Goal: Communication & Community: Answer question/provide support

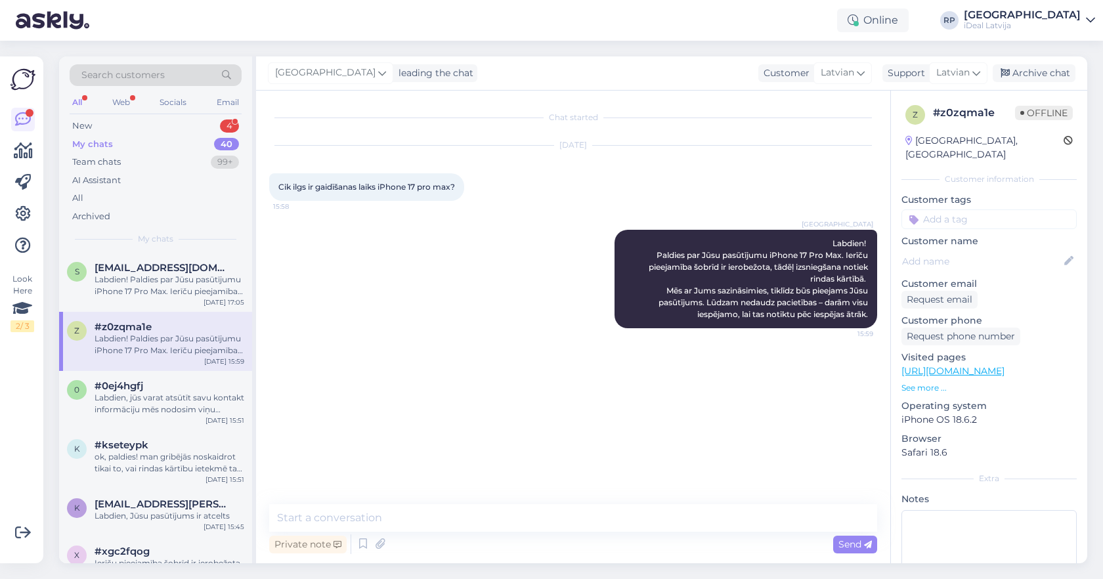
click at [179, 140] on div "My chats 40" at bounding box center [156, 144] width 172 height 18
click at [165, 270] on span "[EMAIL_ADDRESS][DOMAIN_NAME]" at bounding box center [163, 268] width 137 height 12
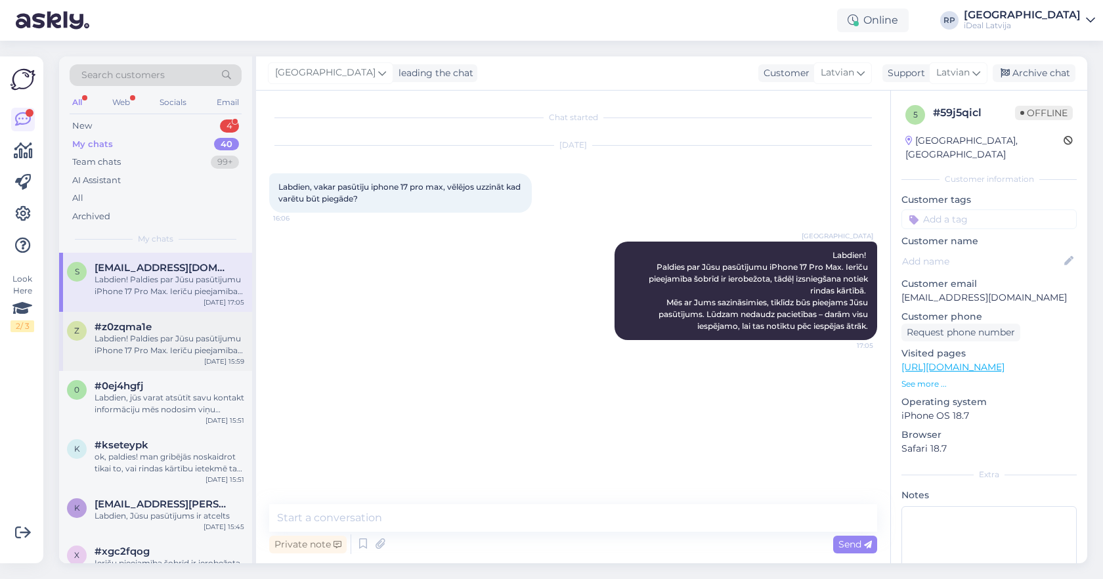
click at [125, 330] on span "#z0zqma1e" at bounding box center [123, 327] width 57 height 12
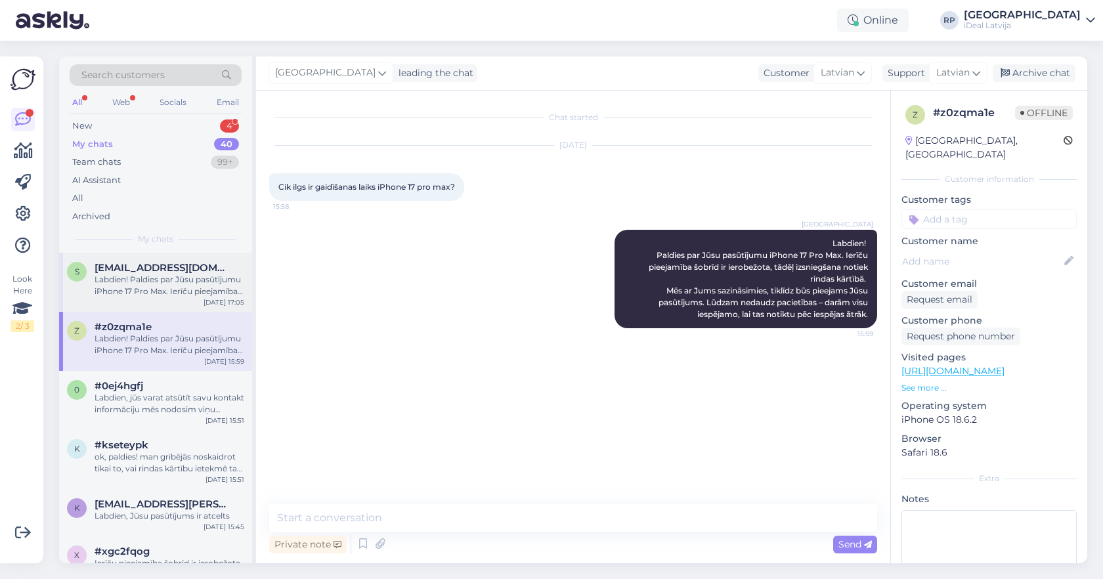
click at [158, 280] on div "Labdien! Paldies par Jūsu pasūtījumu iPhone 17 Pro Max. Ierīču pieejamība šobrī…" at bounding box center [170, 286] width 150 height 24
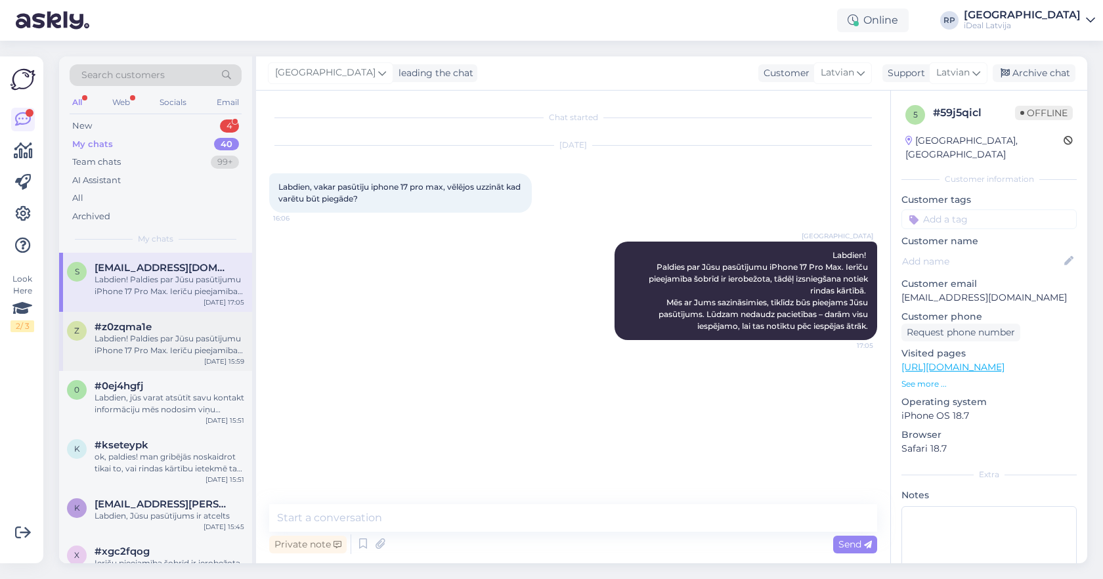
click at [148, 345] on div "Labdien! Paldies par Jūsu pasūtījumu iPhone 17 Pro Max. Ierīču pieejamība šobrī…" at bounding box center [170, 345] width 150 height 24
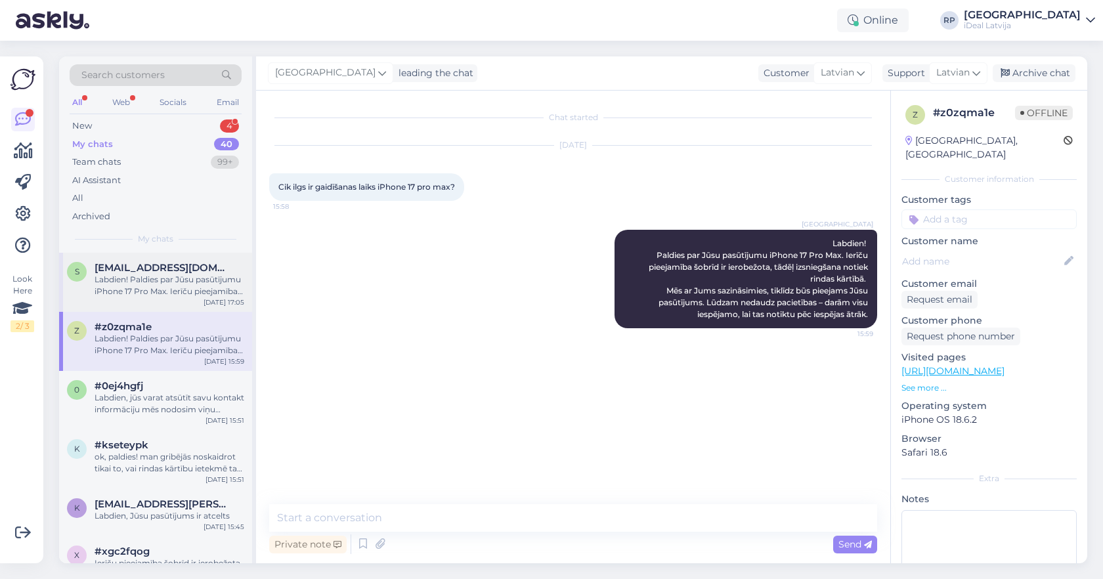
click at [154, 291] on div "Labdien! Paldies par Jūsu pasūtījumu iPhone 17 Pro Max. Ierīču pieejamība šobrī…" at bounding box center [170, 286] width 150 height 24
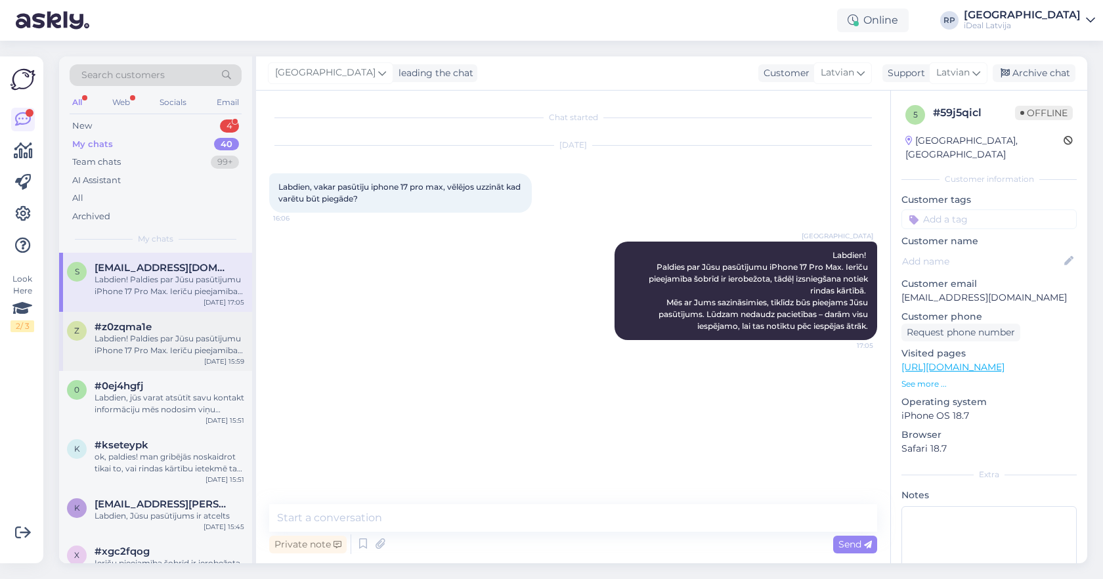
click at [113, 343] on div "Labdien! Paldies par Jūsu pasūtījumu iPhone 17 Pro Max. Ierīču pieejamība šobrī…" at bounding box center [170, 345] width 150 height 24
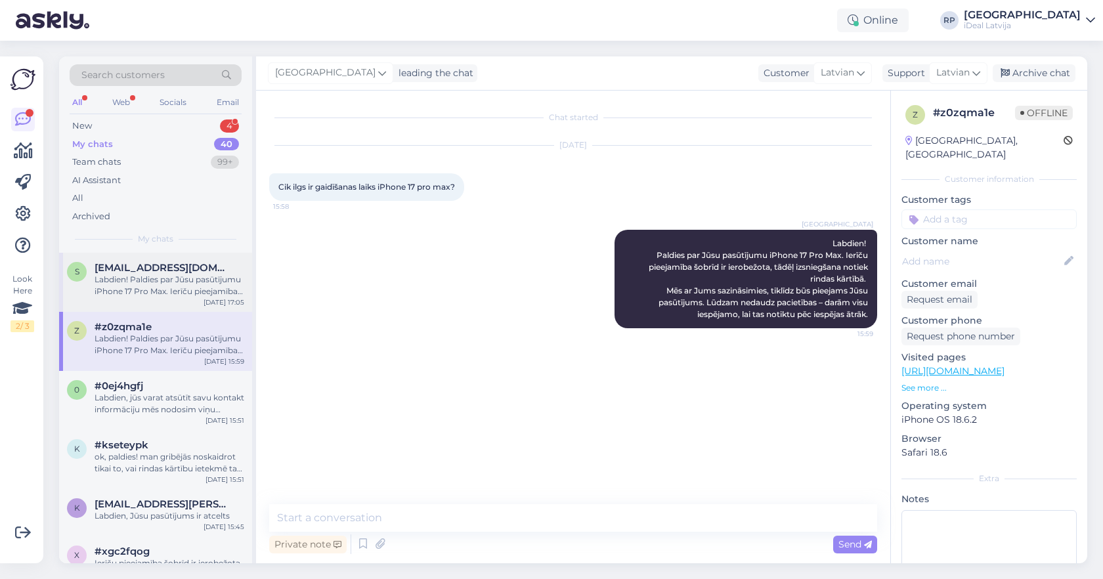
click at [163, 277] on div "Labdien! Paldies par Jūsu pasūtījumu iPhone 17 Pro Max. Ierīču pieejamība šobrī…" at bounding box center [170, 286] width 150 height 24
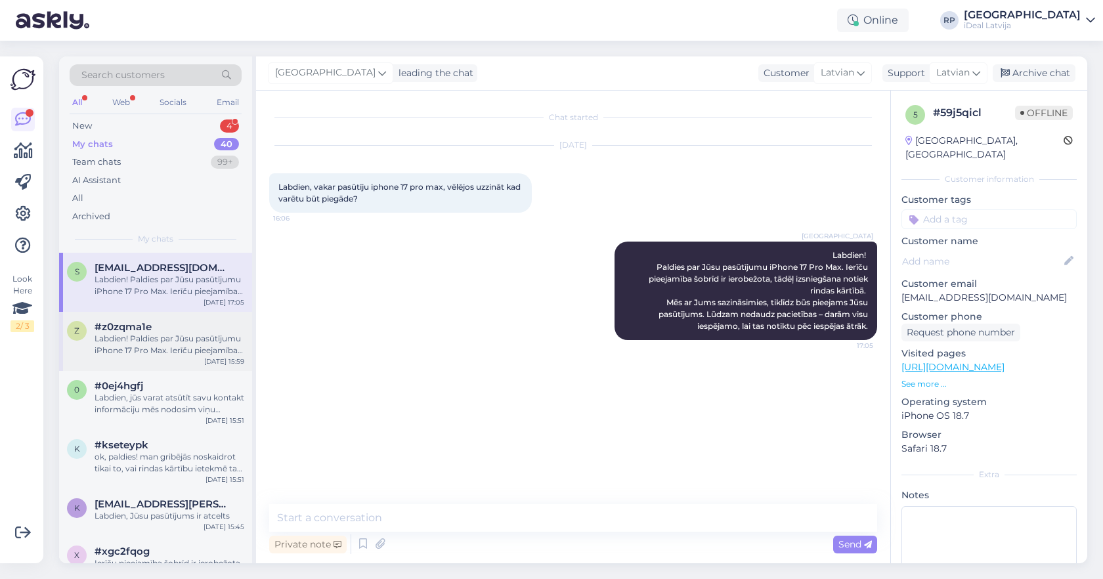
click at [138, 335] on div "Labdien! Paldies par Jūsu pasūtījumu iPhone 17 Pro Max. Ierīču pieejamība šobrī…" at bounding box center [170, 345] width 150 height 24
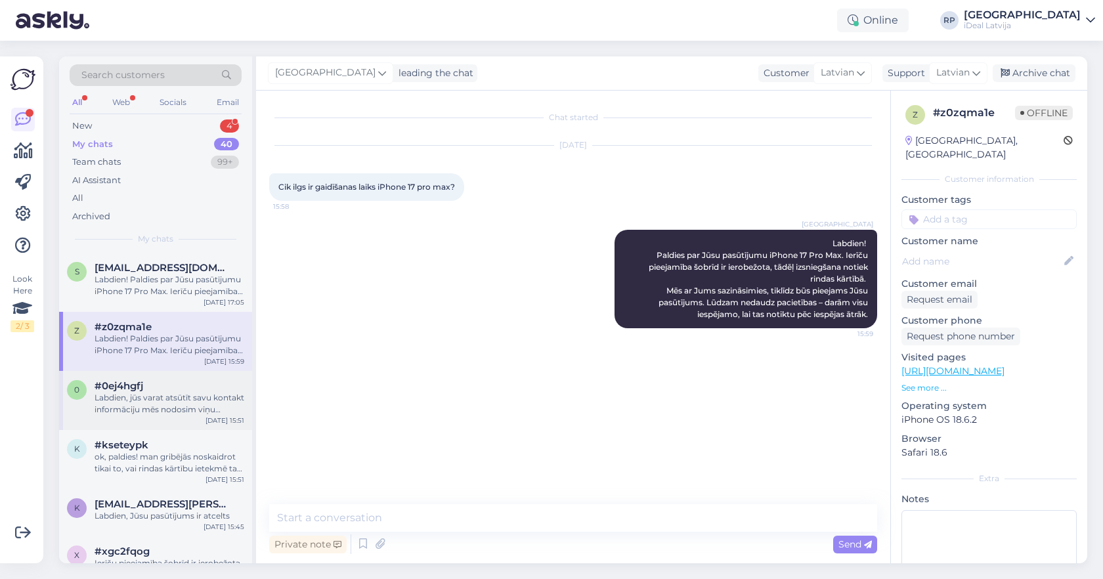
click at [152, 414] on div "0 #0ej4hgfj Labdien, jūs varat atsūtīt savu kontakt informāciju mēs nodosim viņ…" at bounding box center [155, 400] width 193 height 59
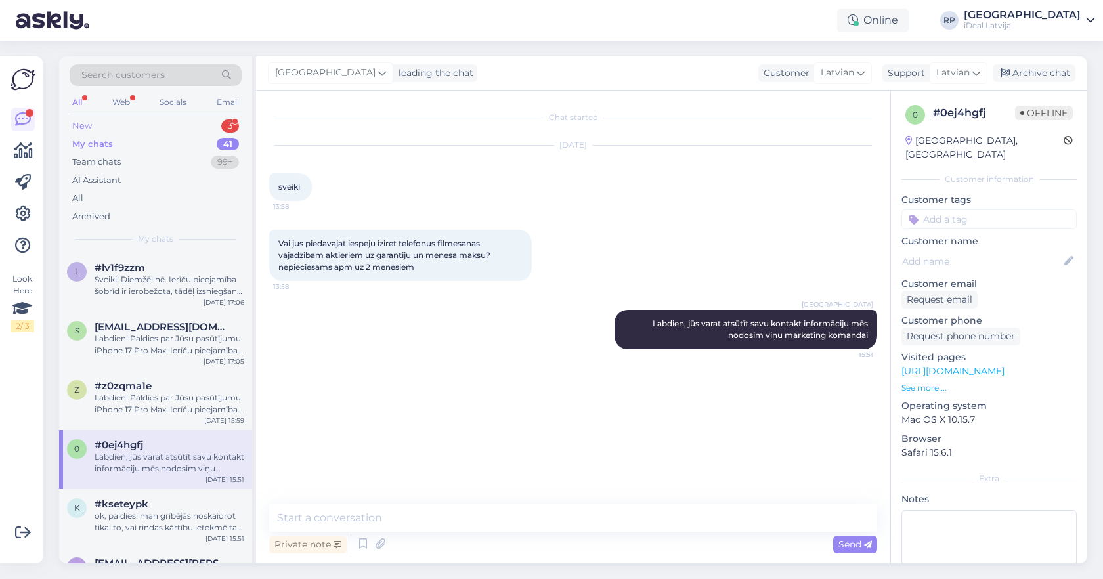
click at [158, 130] on div "New 3" at bounding box center [156, 126] width 172 height 18
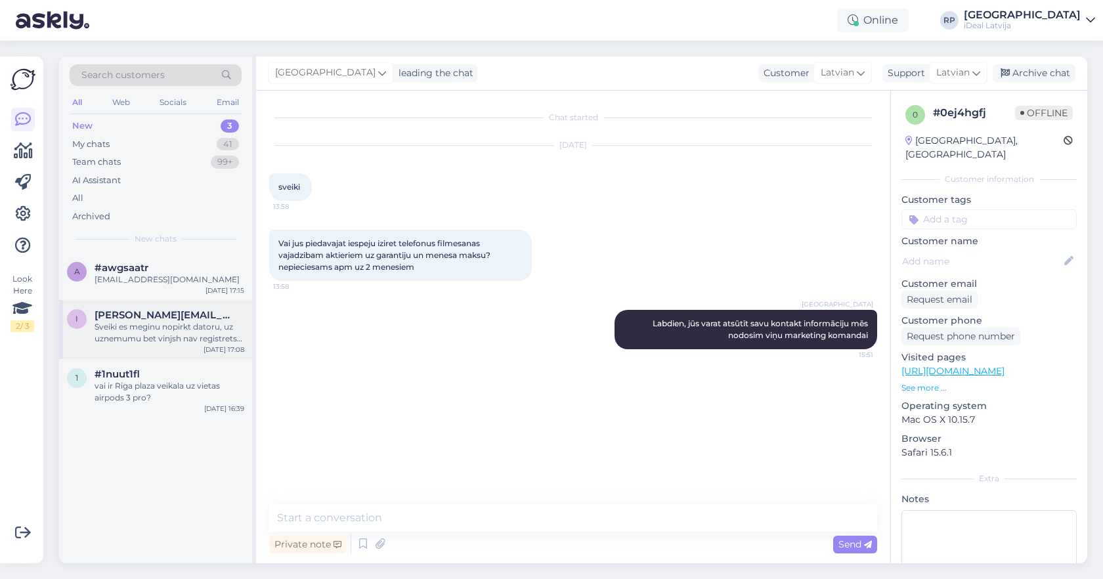
click at [168, 337] on div "Sveiki es meginu nopirkt datoru, uz uznemumu bet vinjsh nav registrets latvija,…" at bounding box center [170, 333] width 150 height 24
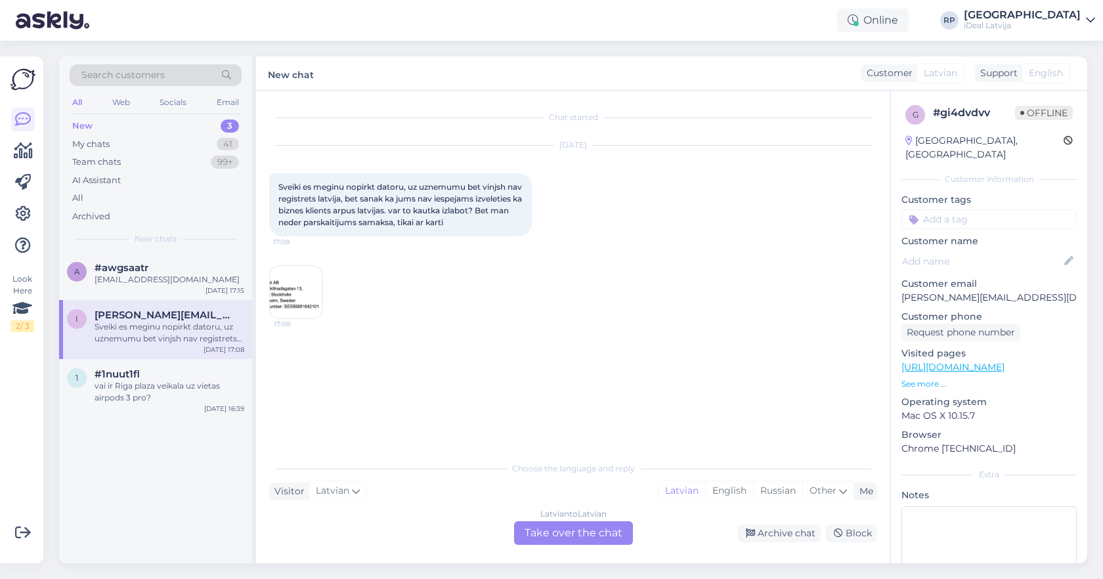
click at [299, 288] on img at bounding box center [296, 292] width 53 height 53
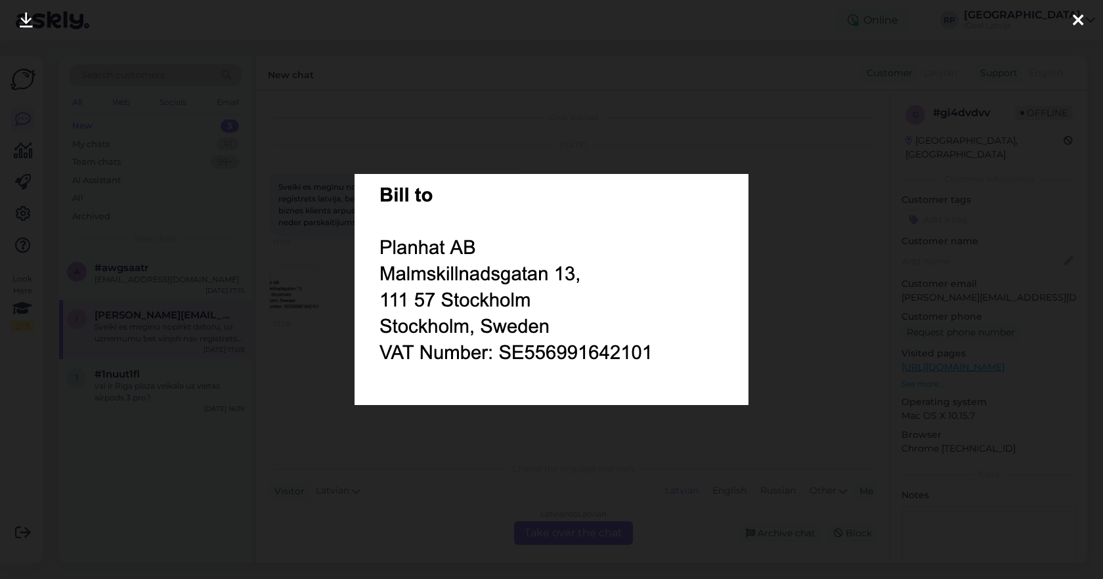
click at [806, 204] on div at bounding box center [551, 289] width 1103 height 579
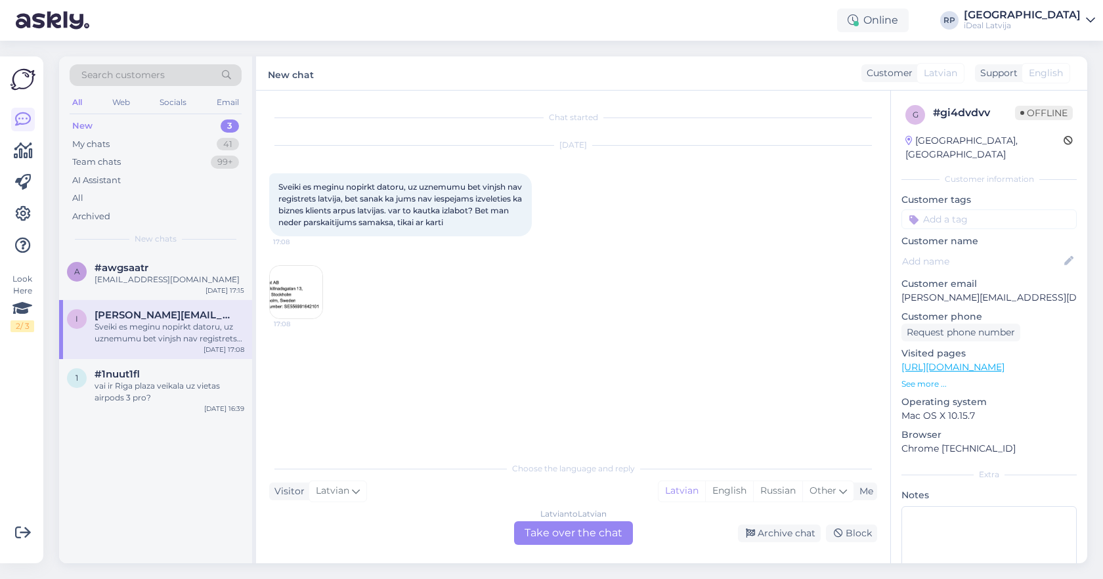
click at [293, 293] on img at bounding box center [296, 292] width 53 height 53
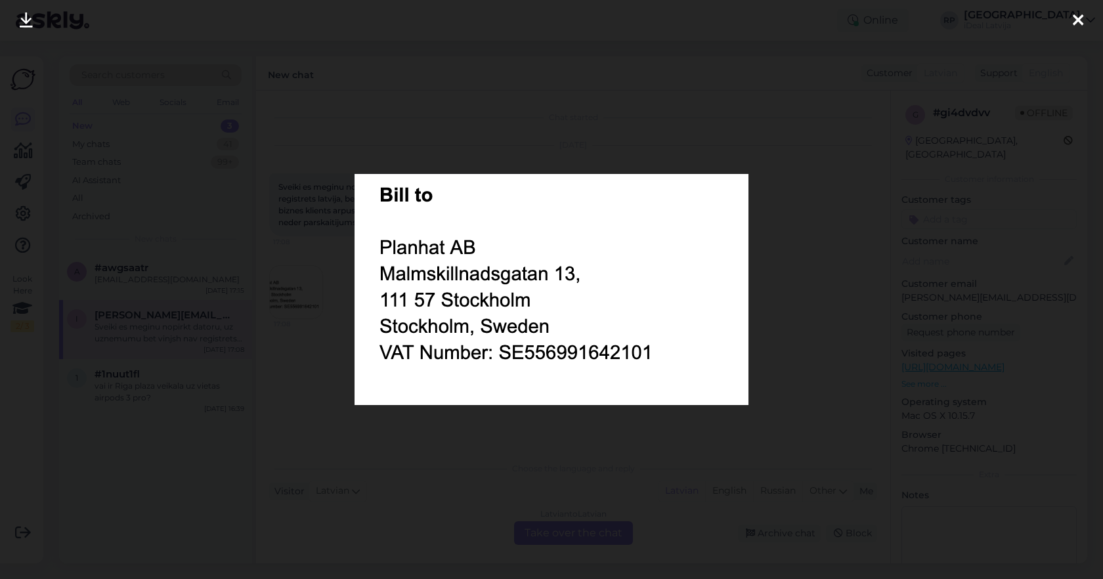
click at [820, 226] on div at bounding box center [551, 289] width 1103 height 579
